Goal: Navigation & Orientation: Find specific page/section

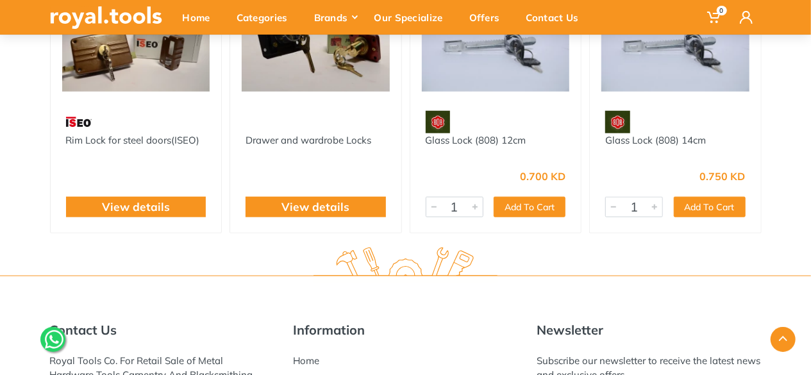
scroll to position [331, 0]
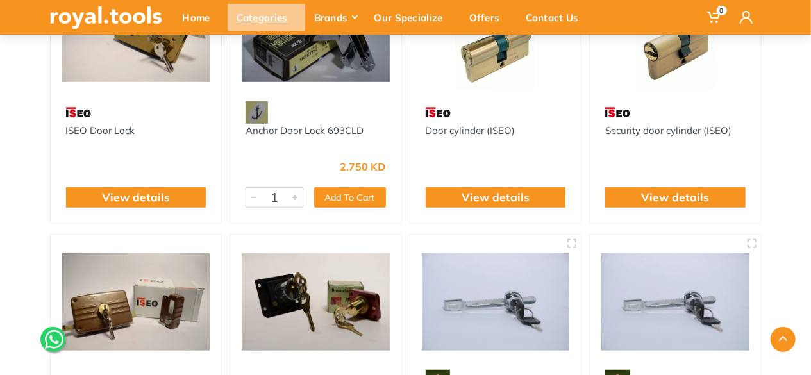
click at [247, 12] on div "Categories" at bounding box center [267, 17] width 78 height 27
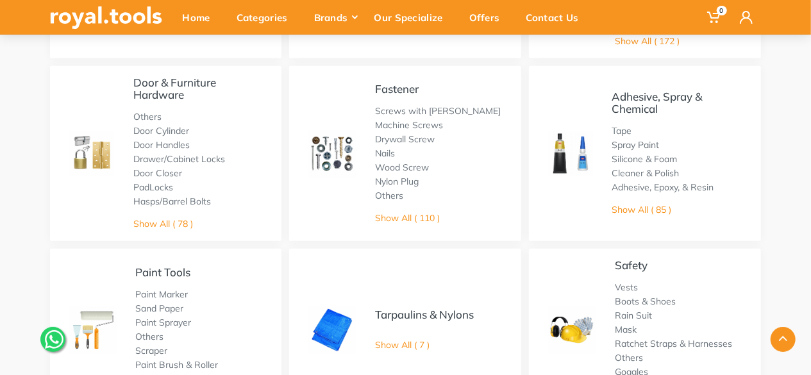
scroll to position [641, 0]
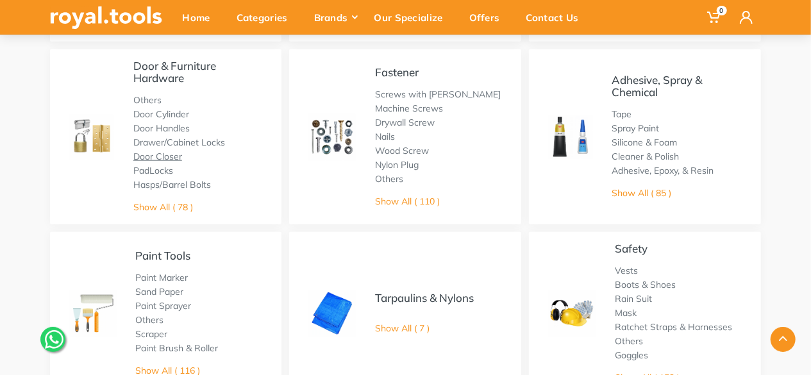
click at [170, 159] on link "Door Closer" at bounding box center [157, 157] width 49 height 12
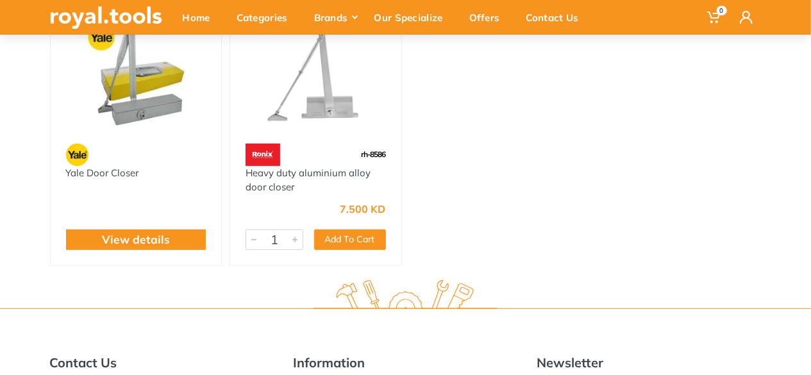
scroll to position [192, 0]
